Goal: Transaction & Acquisition: Obtain resource

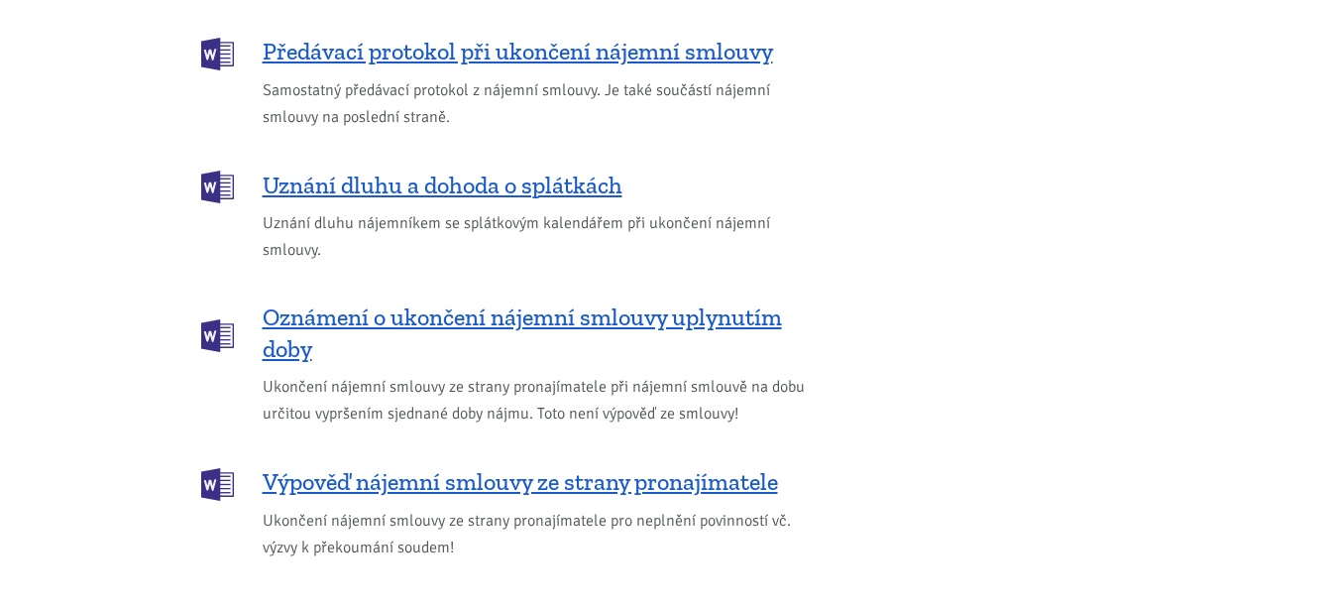
scroll to position [2730, 0]
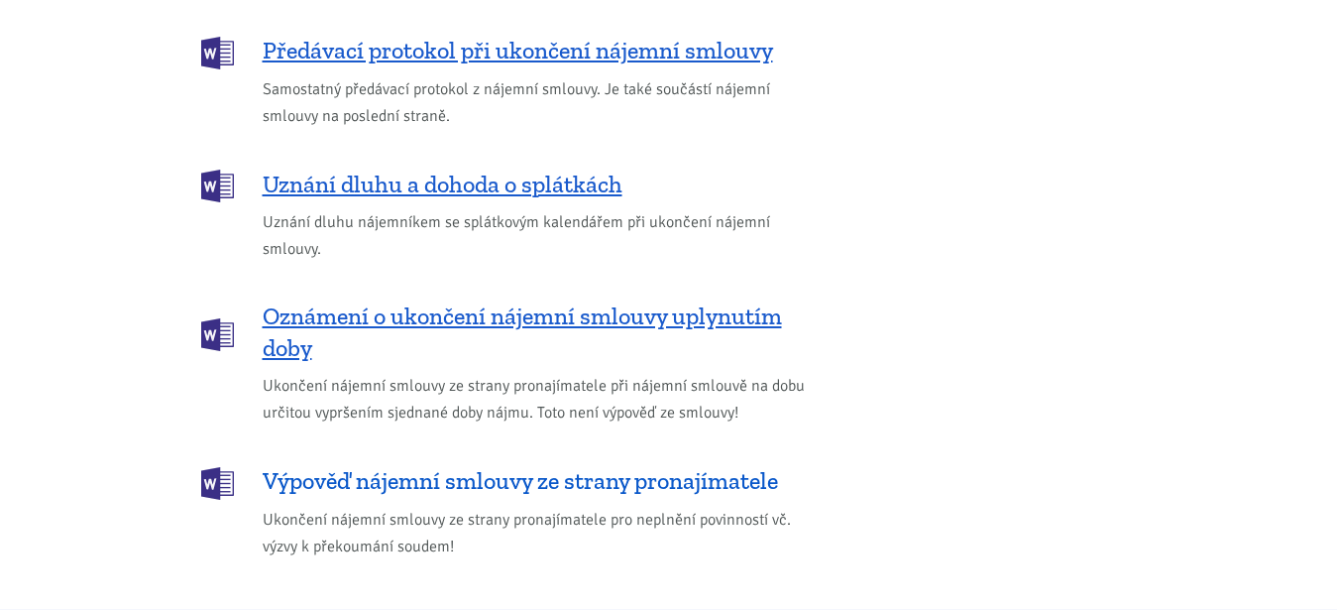
click at [620, 465] on span "Výpověď nájemní smlouvy ze strany pronajímatele" at bounding box center [521, 481] width 516 height 32
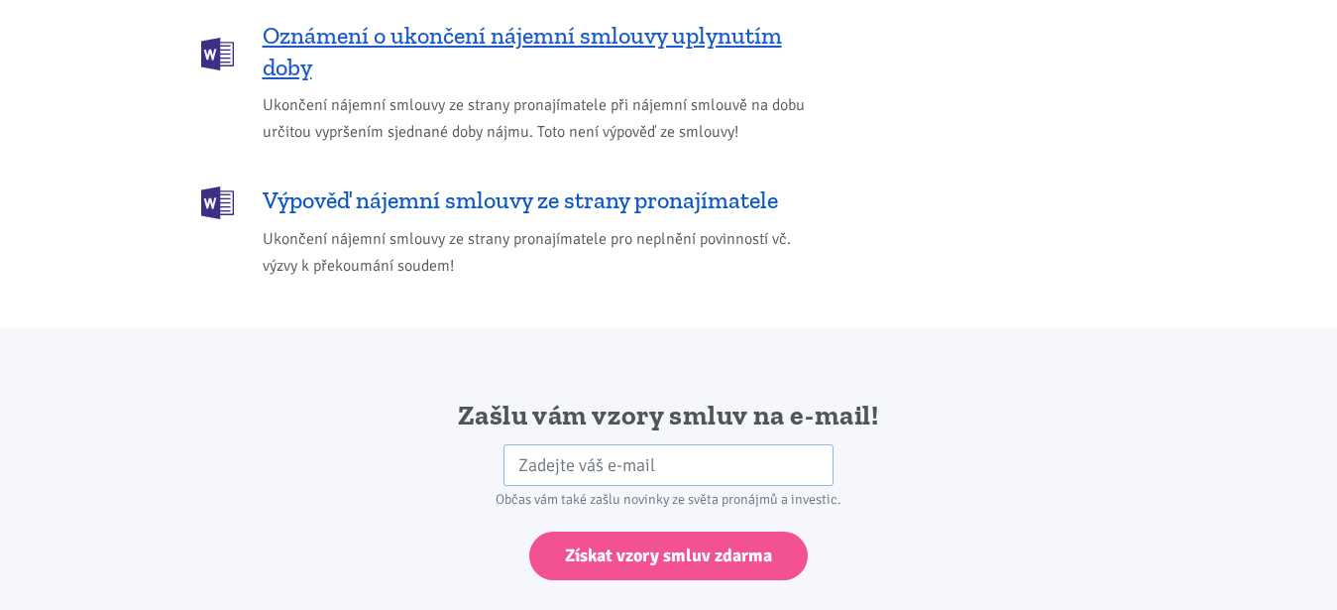
scroll to position [2907, 0]
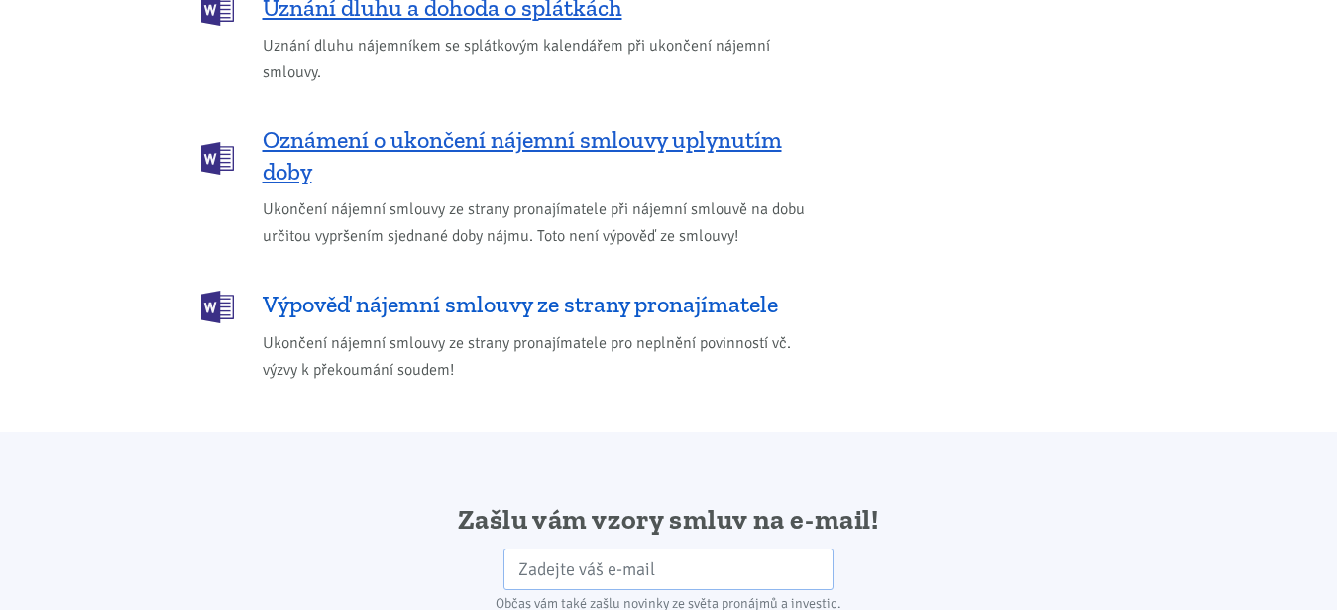
click at [250, 289] on link "Výpověď nájemní smlouvy ze strany pronajímatele" at bounding box center [508, 305] width 615 height 33
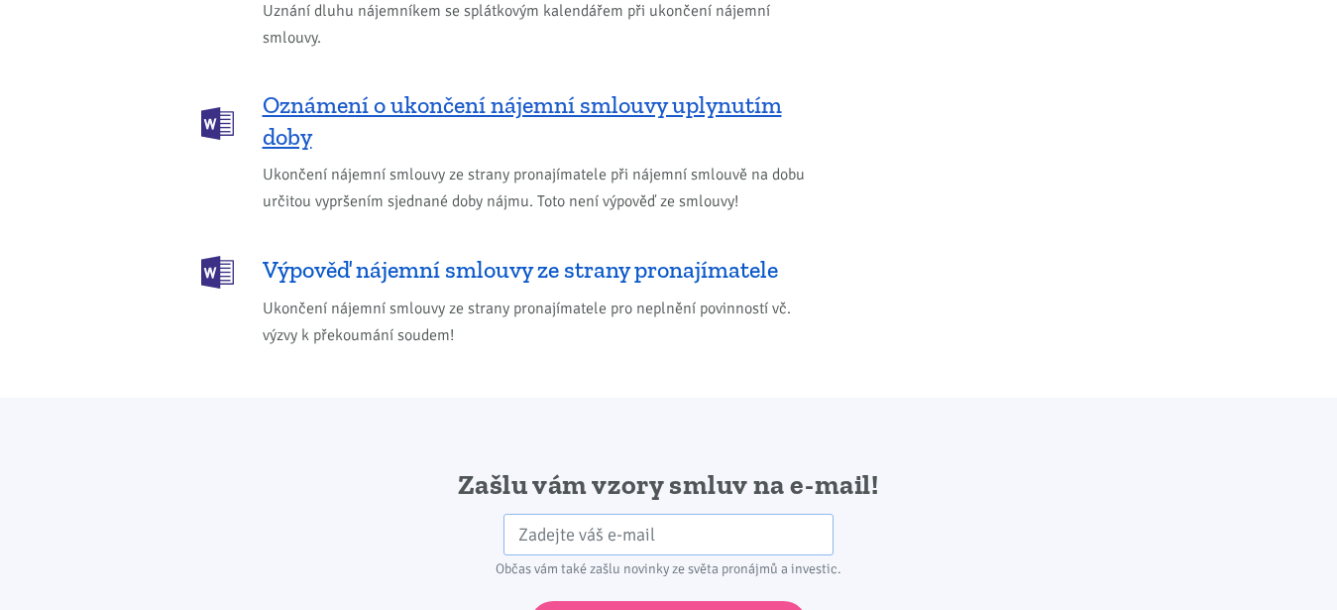
drag, startPoint x: 258, startPoint y: 230, endPoint x: 620, endPoint y: 254, distance: 362.7
drag, startPoint x: 538, startPoint y: 226, endPoint x: 257, endPoint y: 251, distance: 282.7
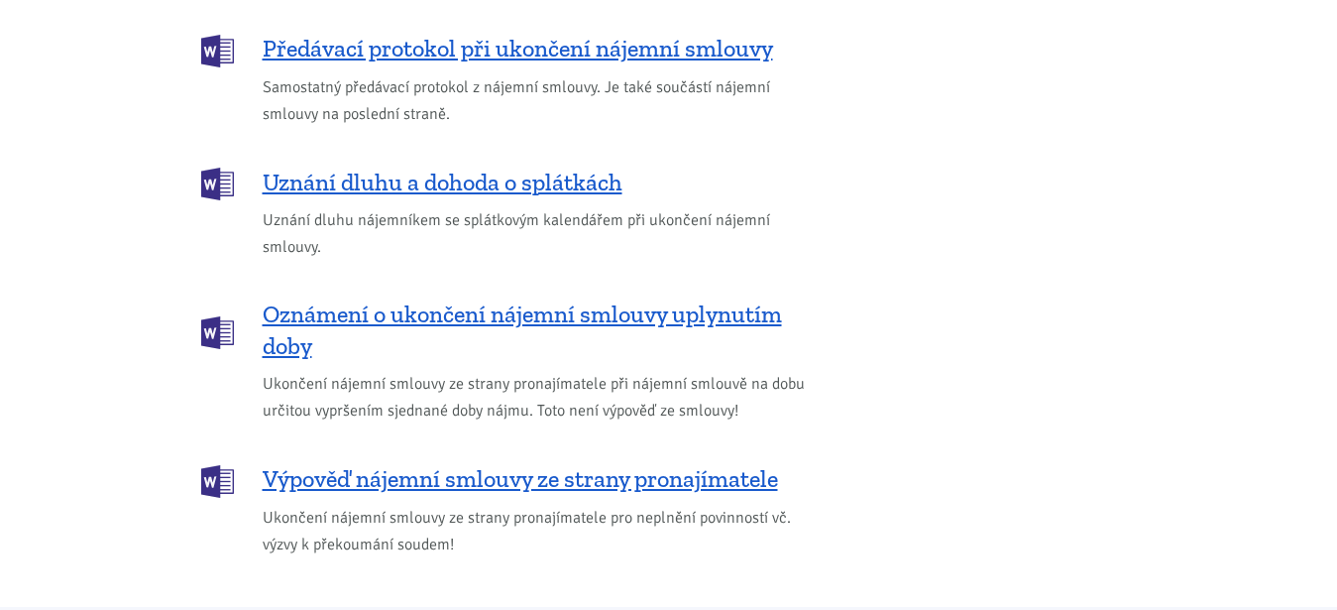
scroll to position [2730, 0]
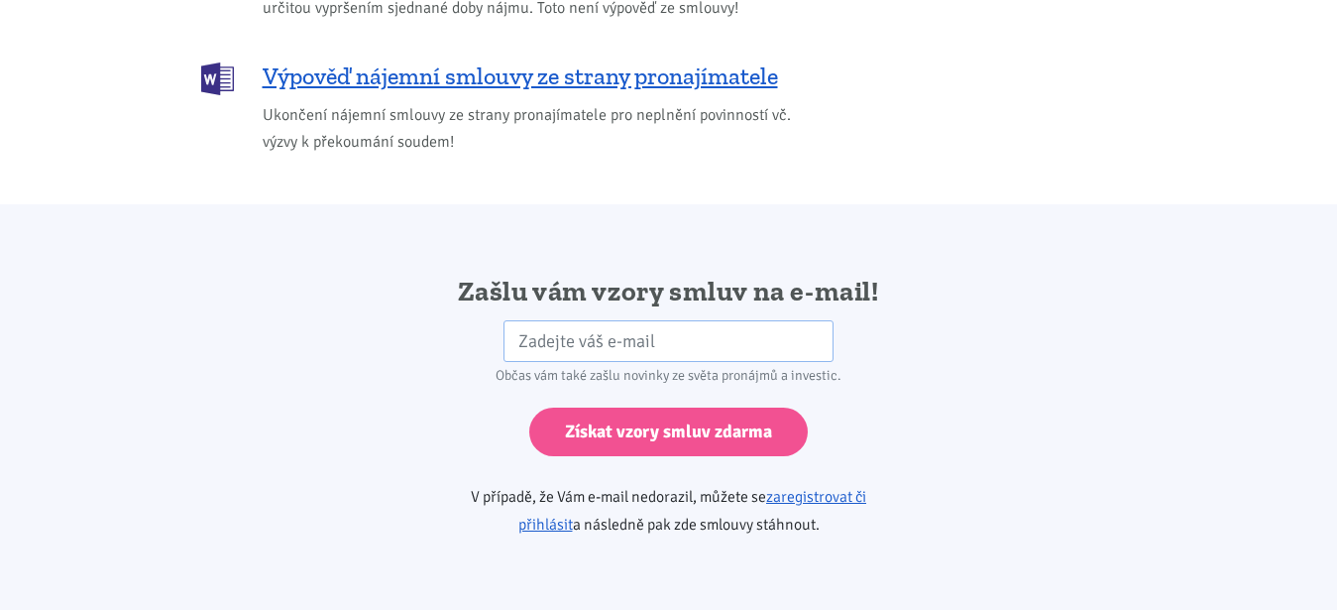
scroll to position [3102, 0]
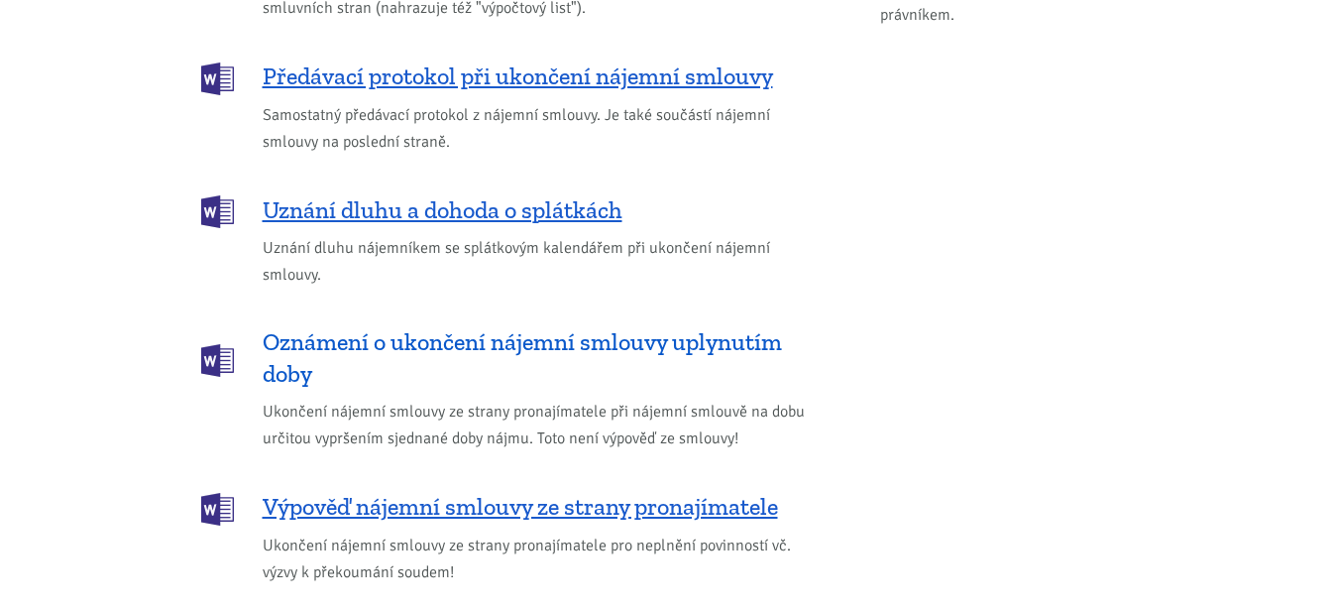
scroll to position [2730, 0]
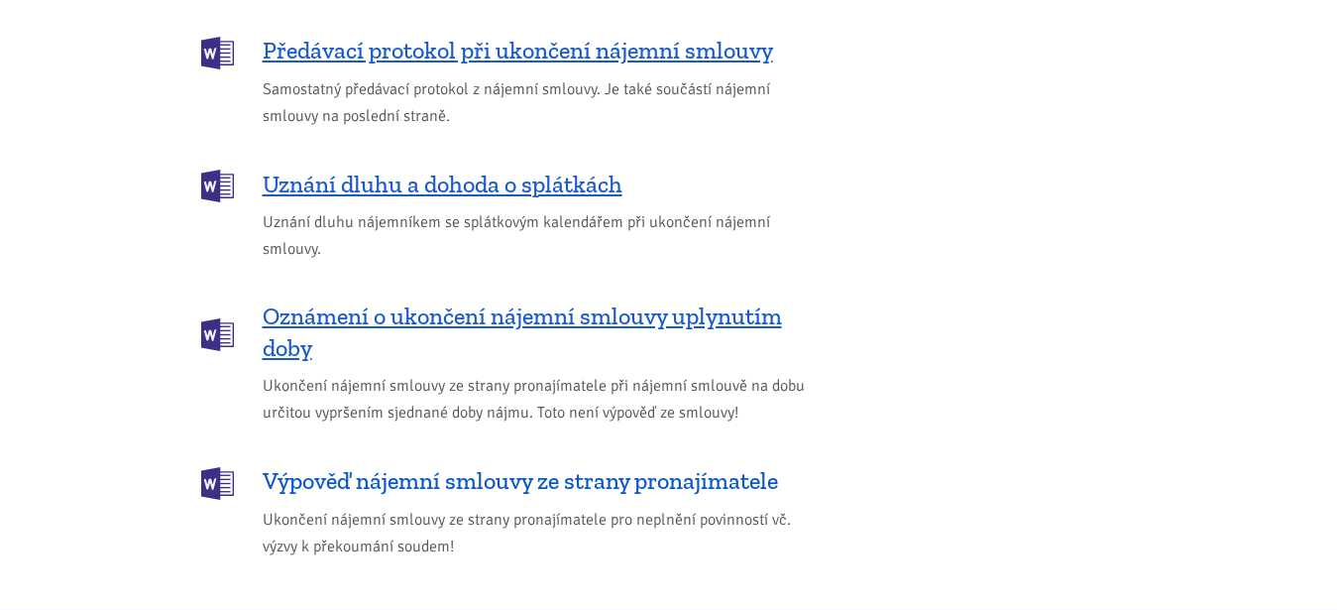
click at [516, 465] on span "Výpověď nájemní smlouvy ze strany pronajímatele" at bounding box center [521, 481] width 516 height 32
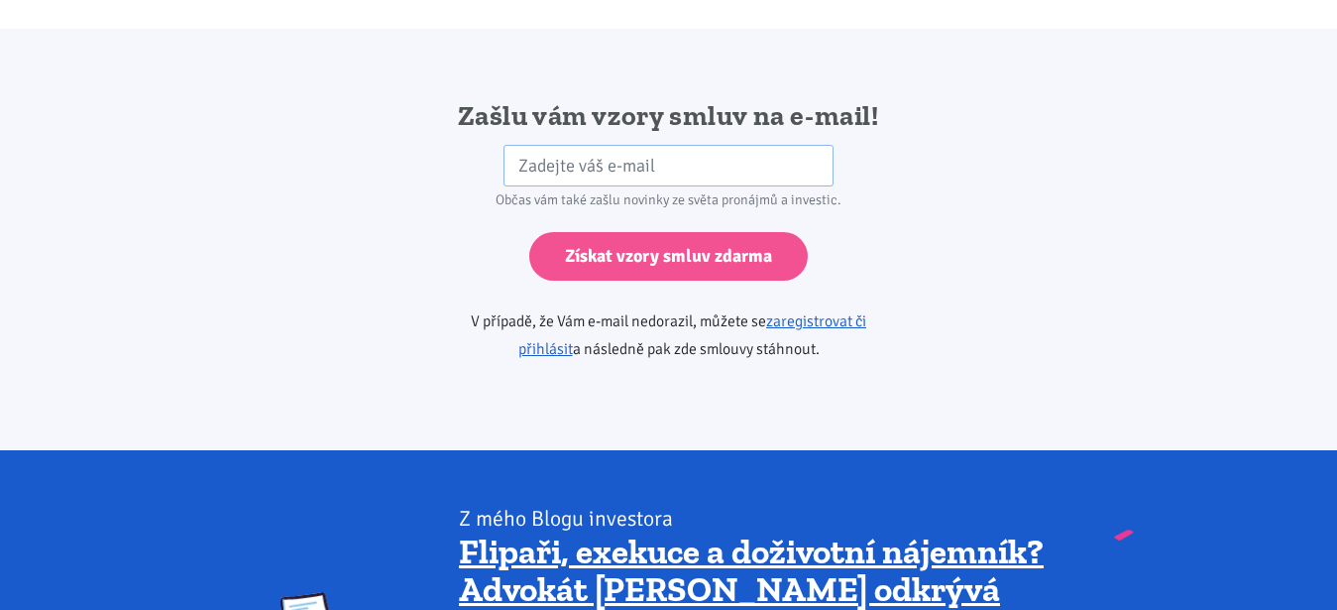
scroll to position [3311, 0]
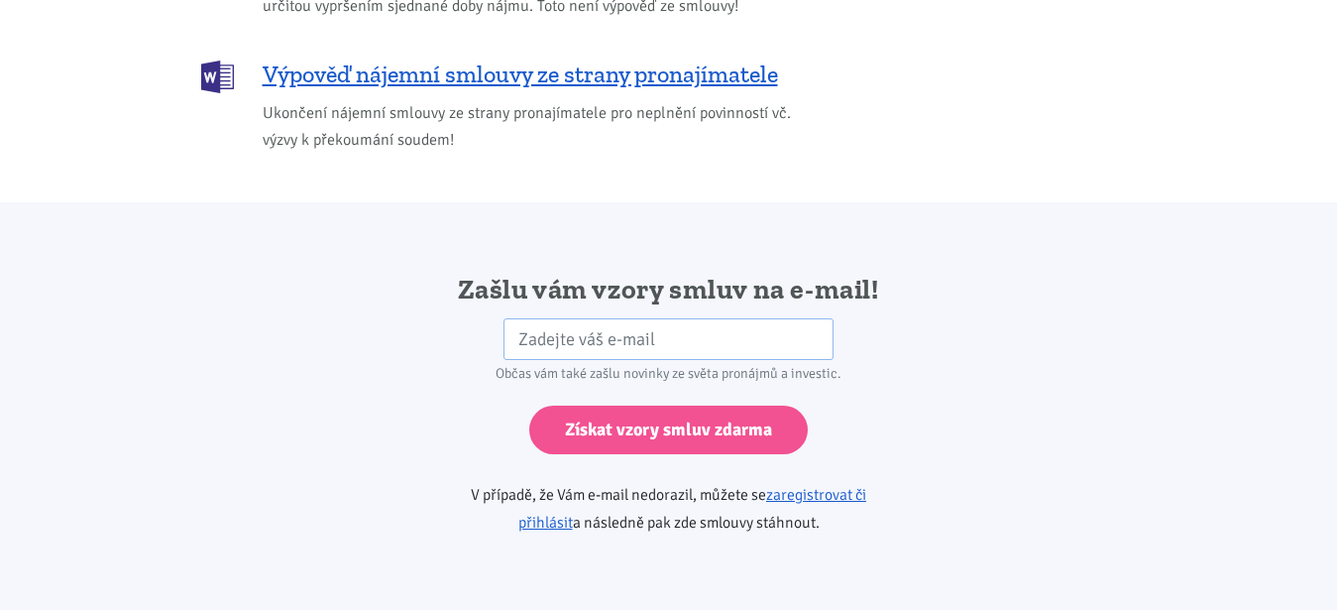
scroll to position [3034, 0]
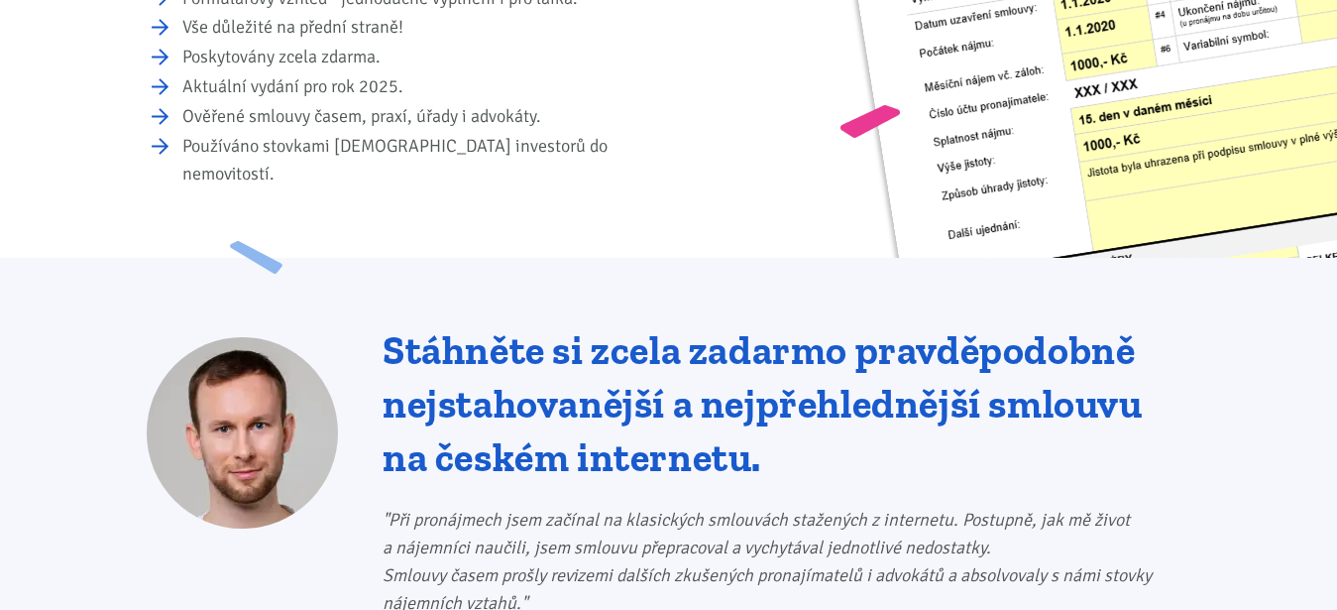
scroll to position [202, 0]
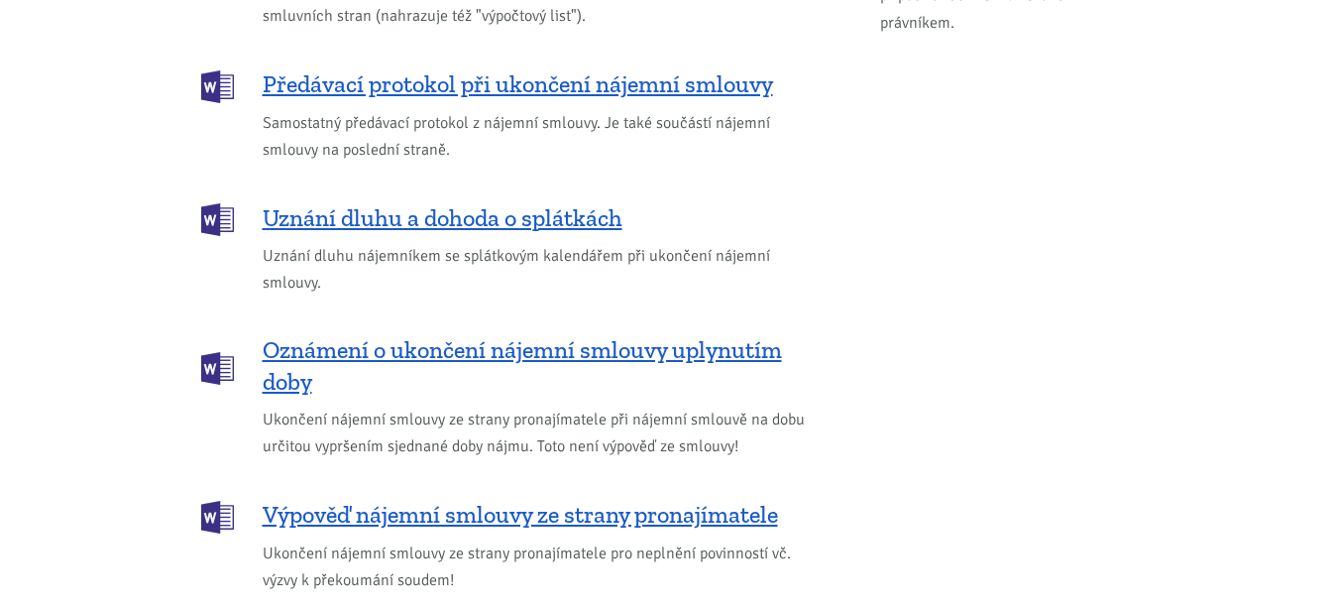
scroll to position [2832, 0]
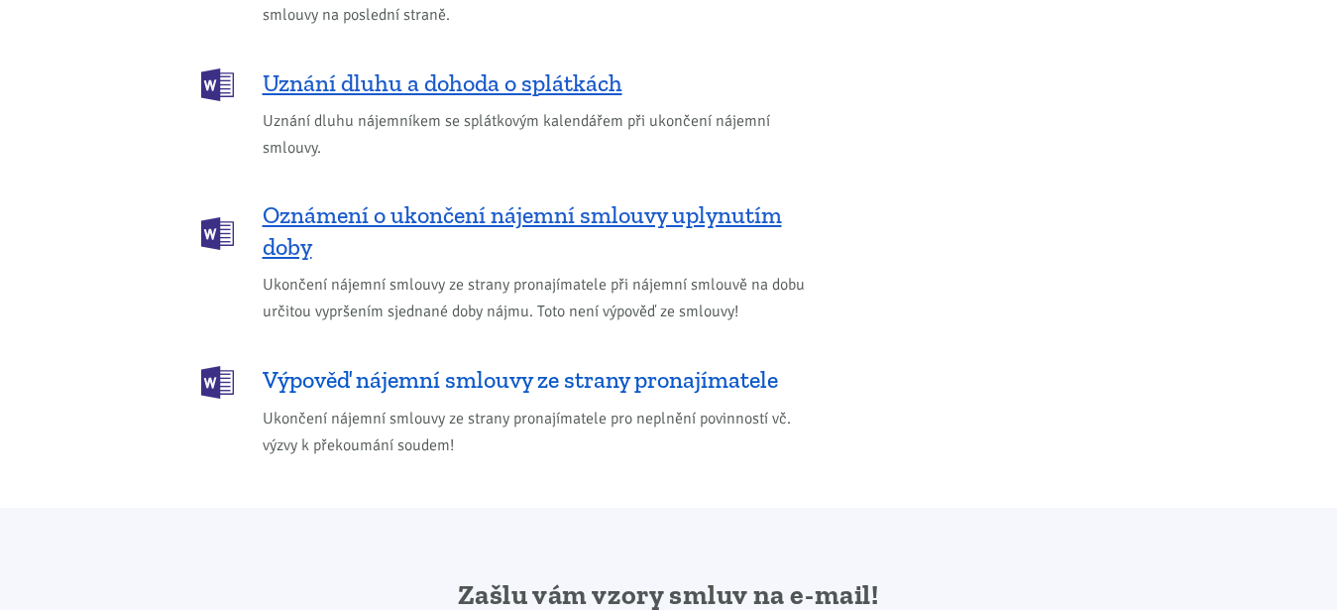
drag, startPoint x: 829, startPoint y: 326, endPoint x: 279, endPoint y: 353, distance: 550.9
click at [262, 351] on div "Další užitečné dokumenty Potvrzení pronajímatele o prodloužení smlouvy Jednostr…" at bounding box center [507, 9] width 641 height 900
copy span "Výpověď nájemní smlouvy ze strany pronajímatele"
